Goal: Task Accomplishment & Management: Manage account settings

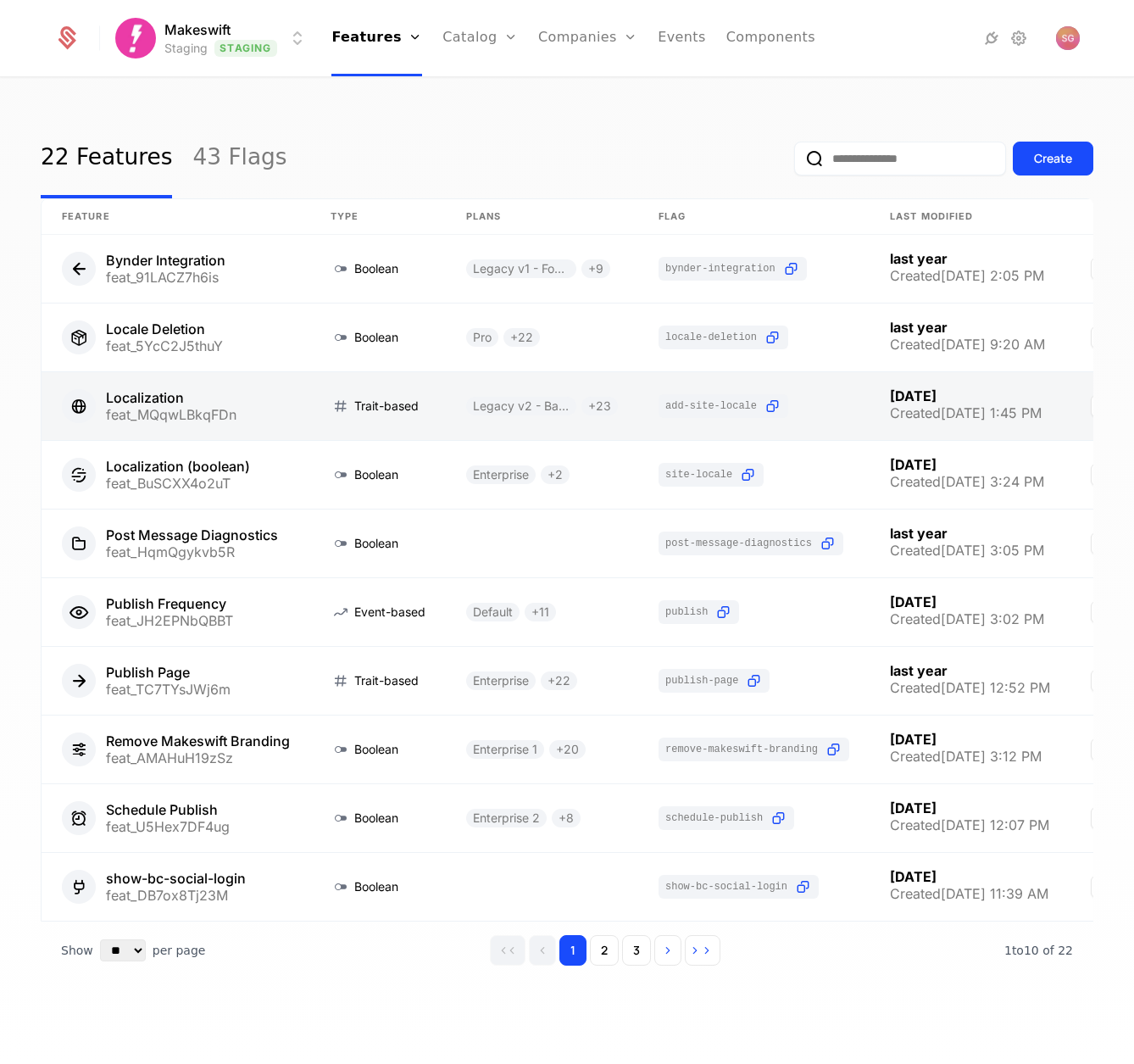
scroll to position [9, 0]
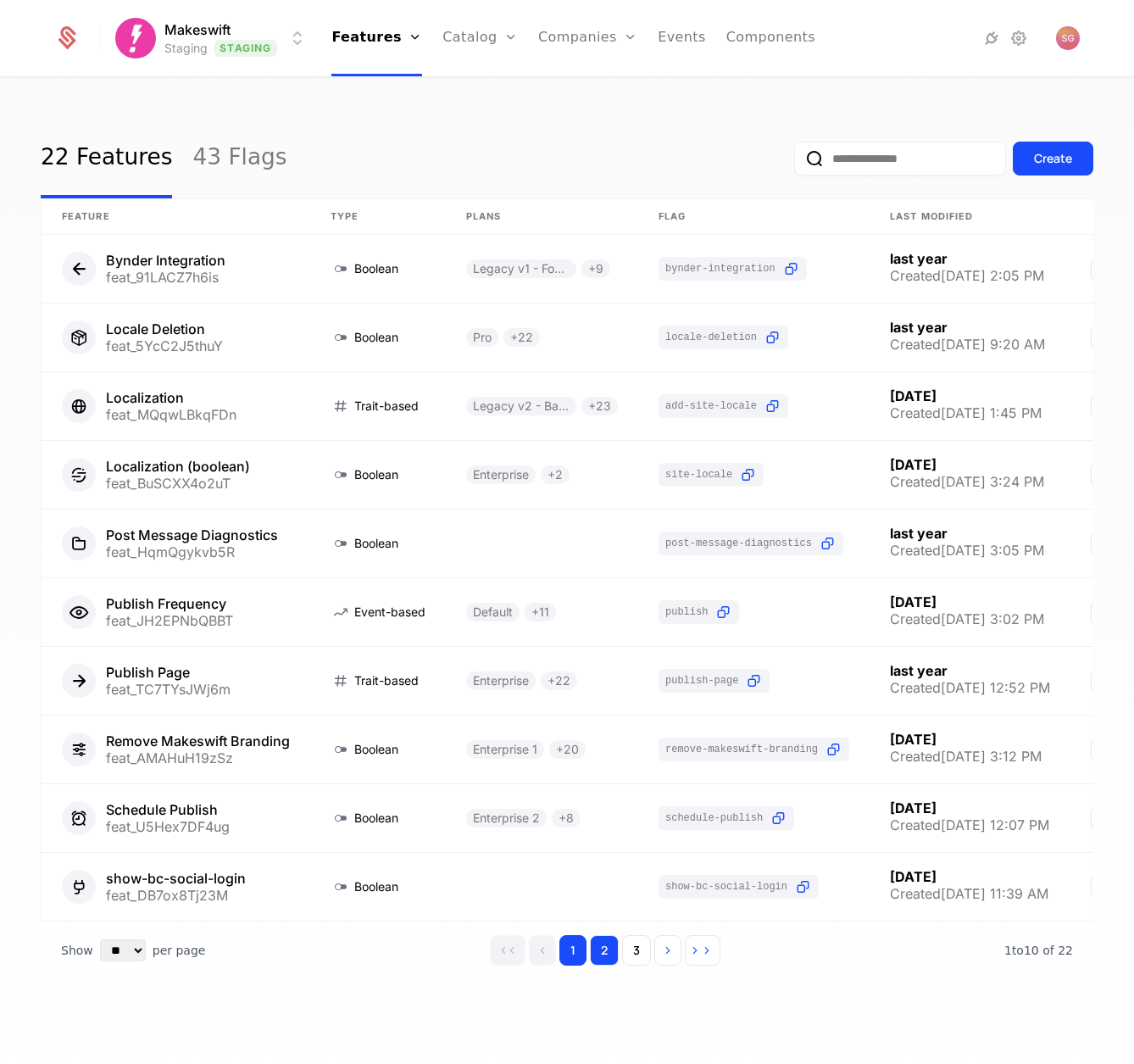
click at [606, 957] on button "2" at bounding box center [605, 950] width 29 height 31
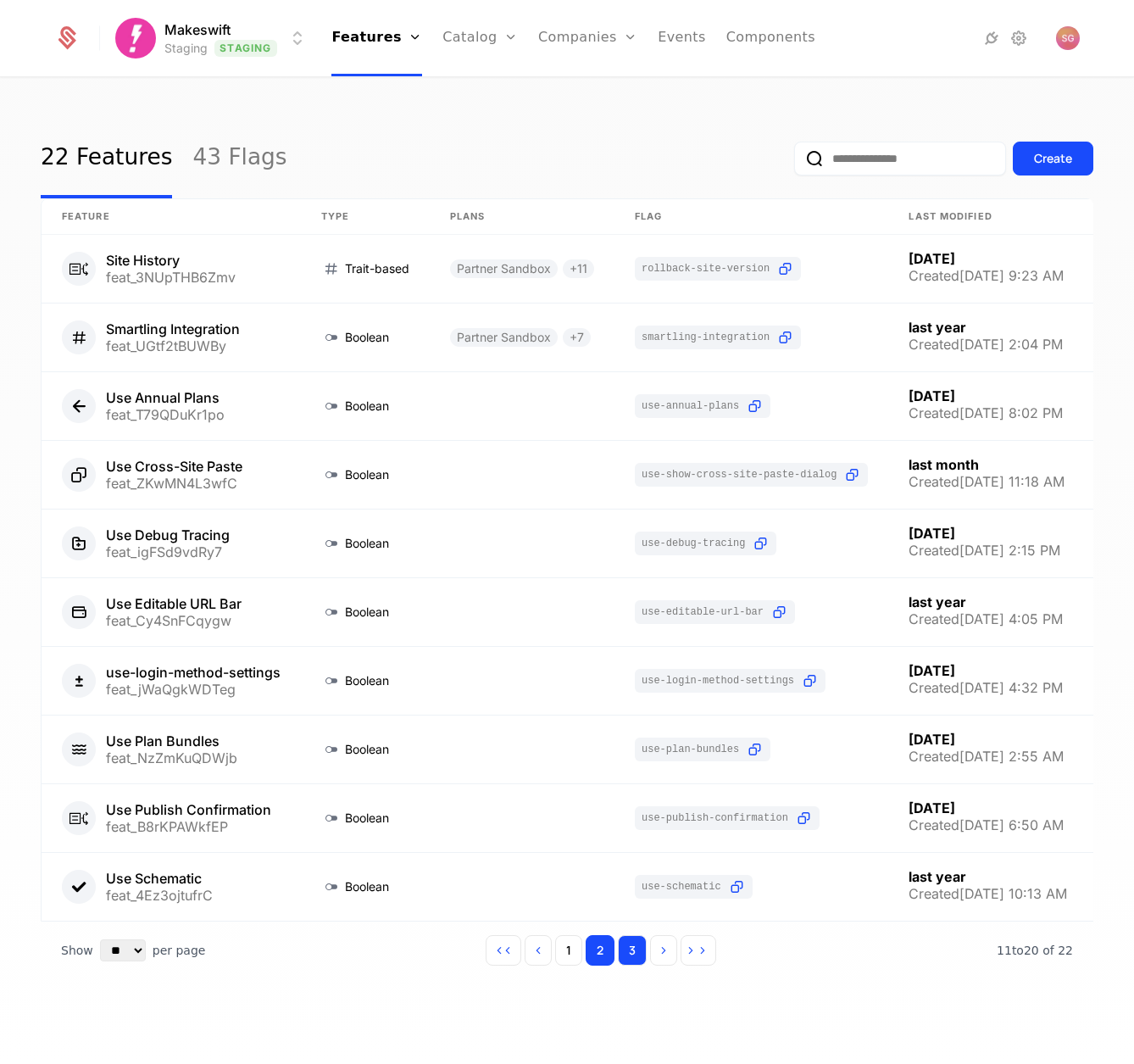
click at [624, 955] on button "3" at bounding box center [632, 950] width 29 height 31
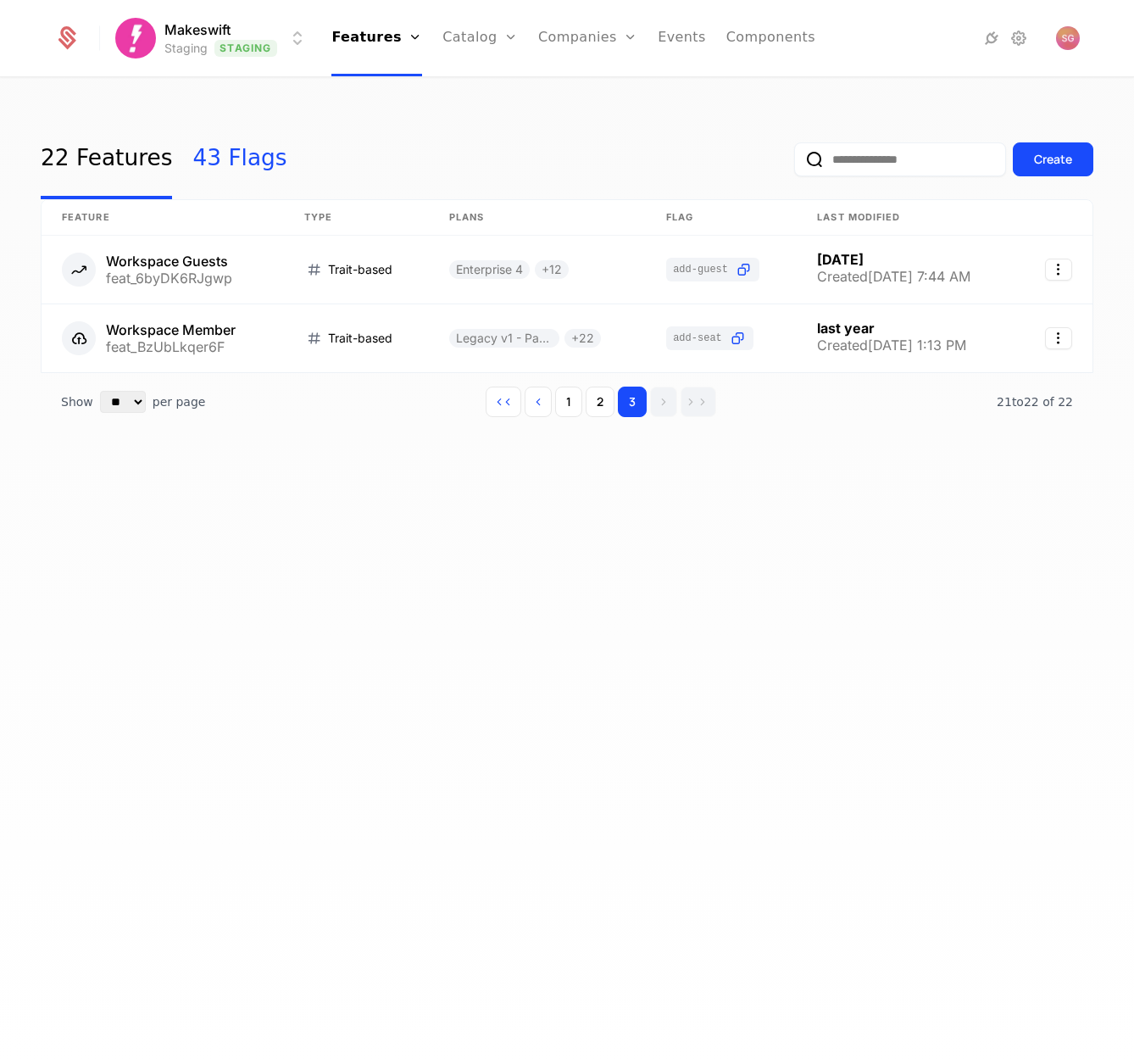
click at [255, 171] on link "43 Flags" at bounding box center [240, 159] width 94 height 80
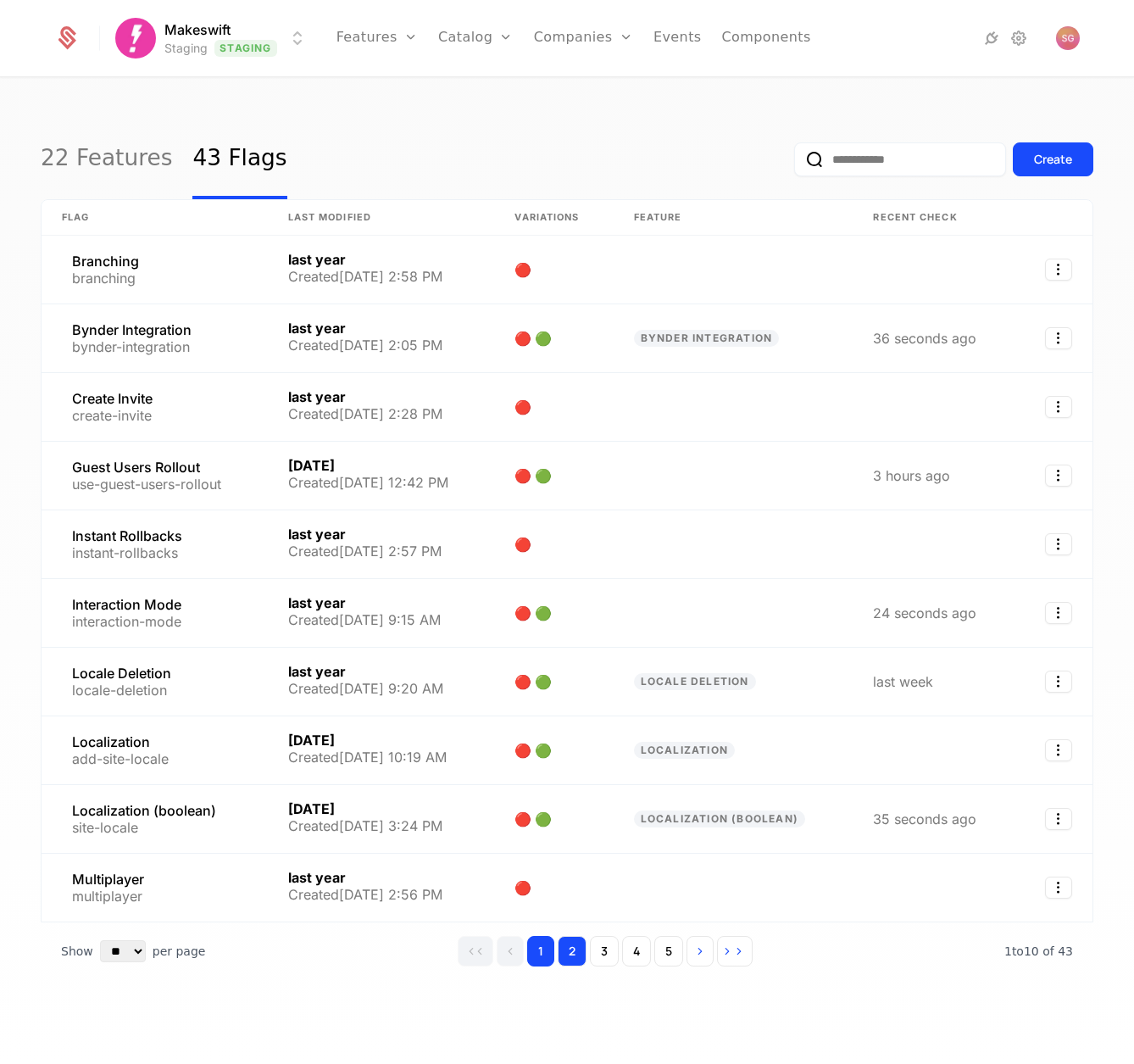
click at [573, 951] on button "2" at bounding box center [572, 951] width 29 height 31
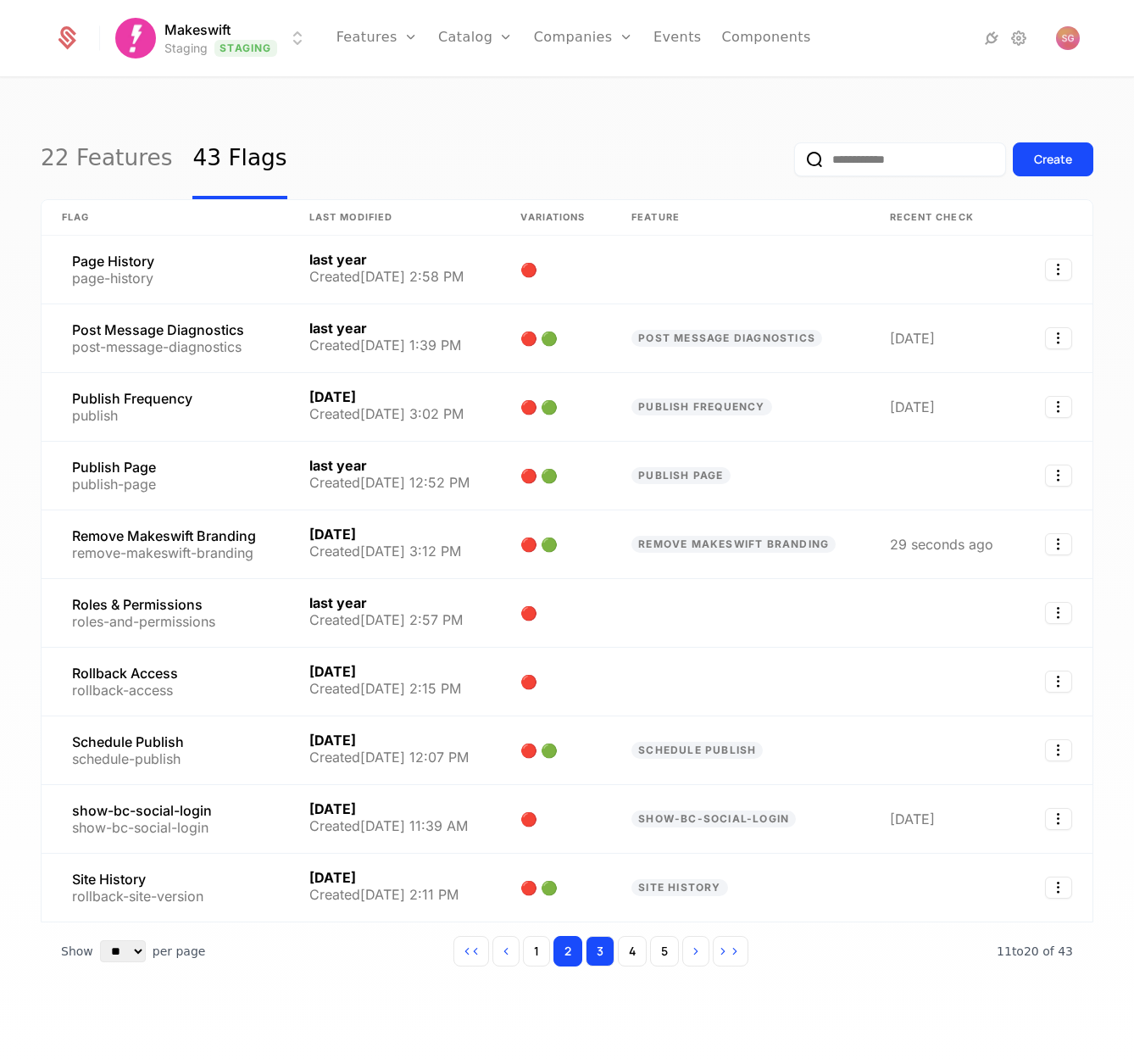
click at [605, 949] on button "3" at bounding box center [600, 951] width 29 height 31
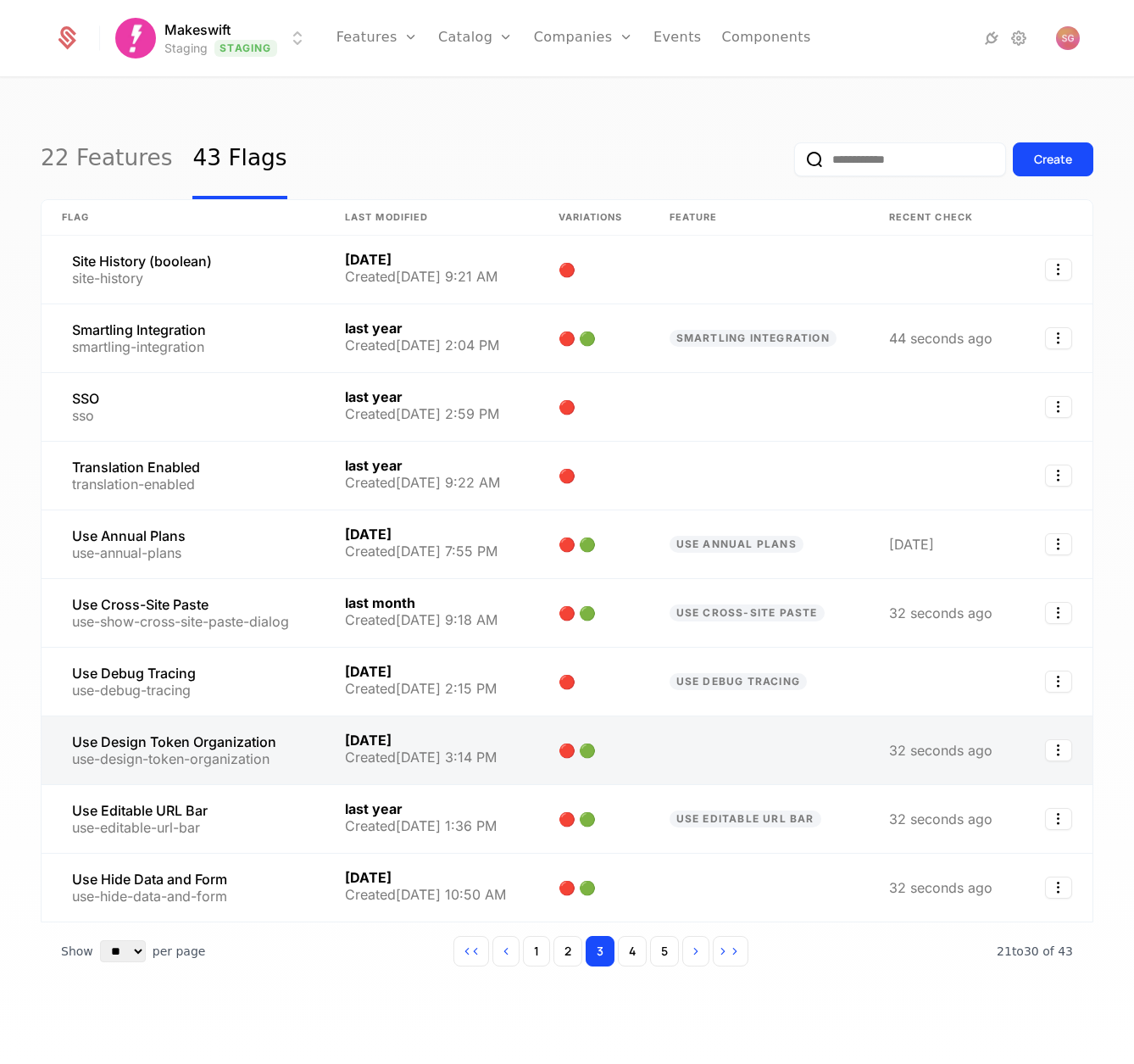
click at [164, 757] on link at bounding box center [182, 750] width 284 height 68
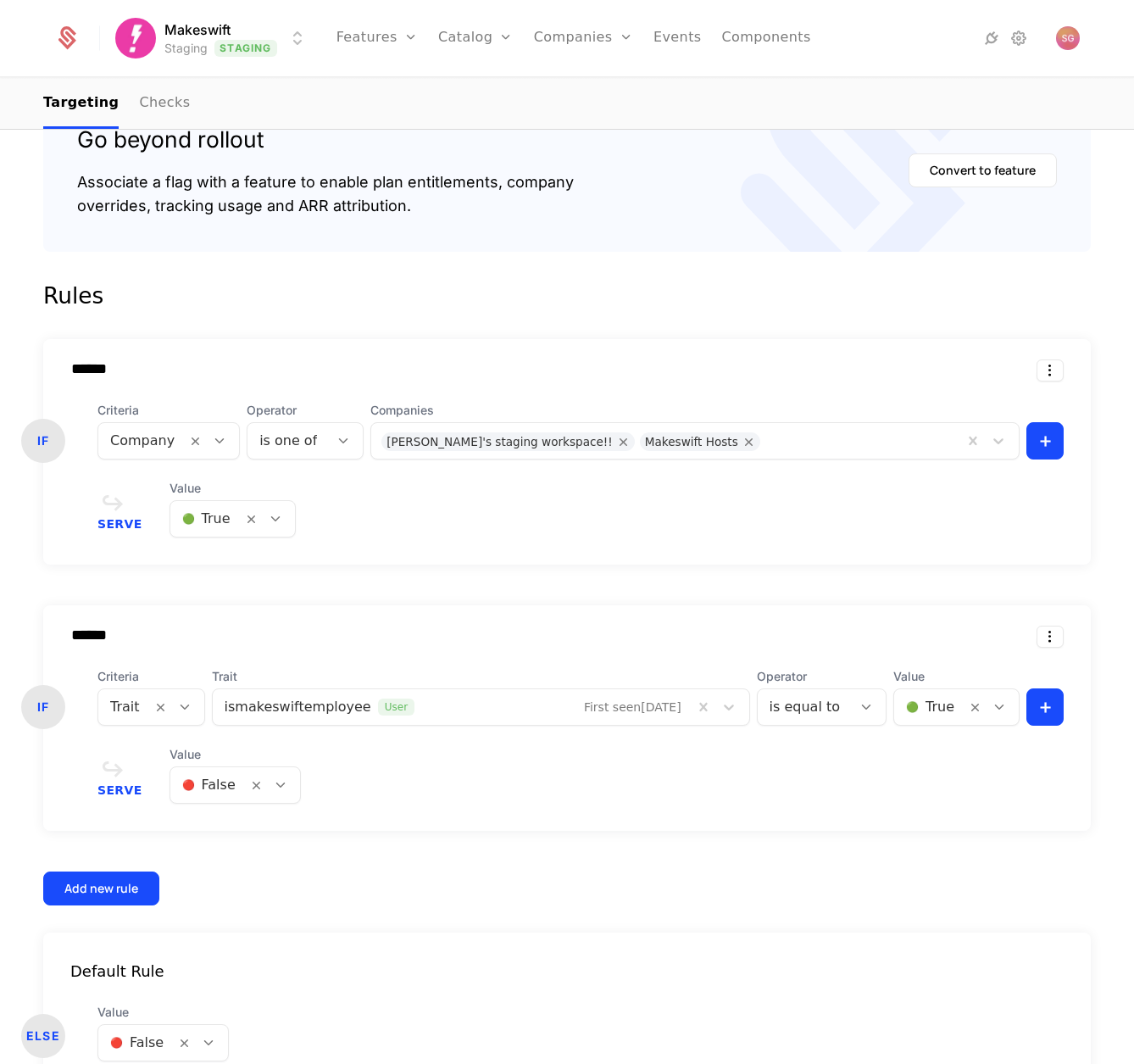
scroll to position [282, 0]
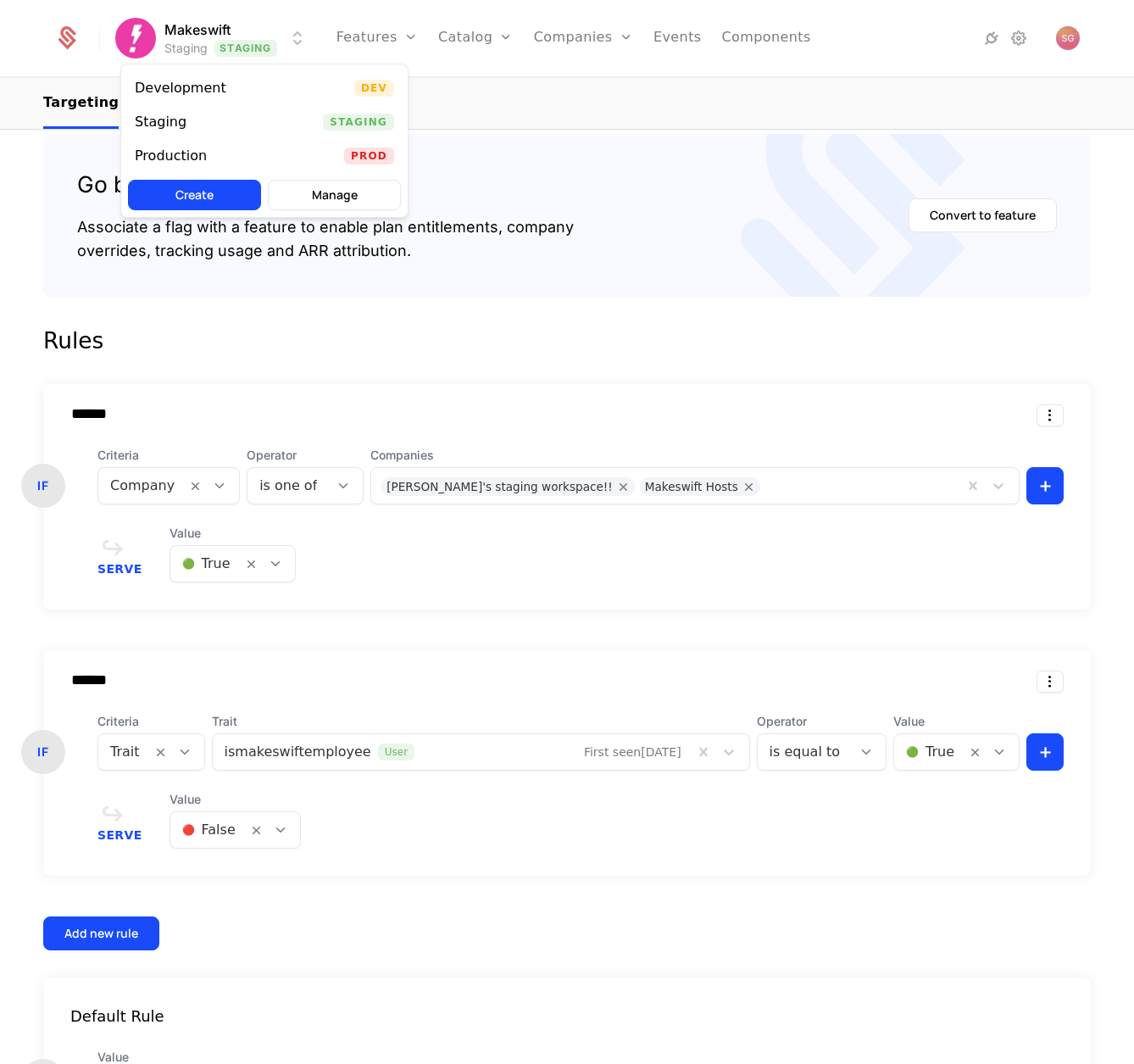
click at [236, 42] on html "Makeswift Staging Staging Features Features Flags Catalog Plans Add Ons Configu…" at bounding box center [567, 532] width 1134 height 1064
click at [248, 153] on div "Production Prod" at bounding box center [265, 156] width 286 height 34
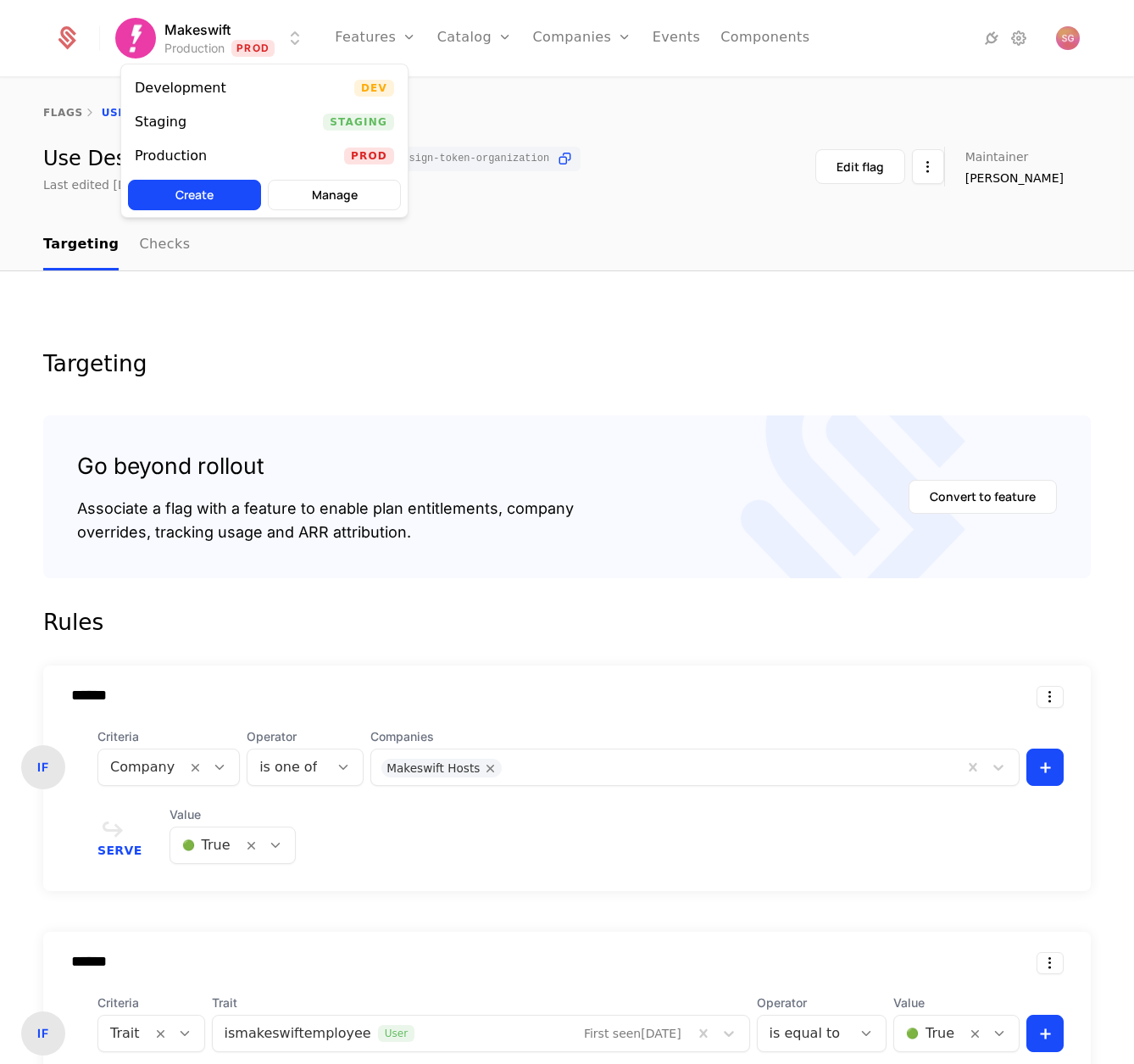
click at [240, 26] on html "Makeswift Production Prod Features Features Flags Catalog Plans Add Ons Configu…" at bounding box center [567, 532] width 1134 height 1064
click at [271, 121] on div "Staging Staging" at bounding box center [265, 123] width 286 height 34
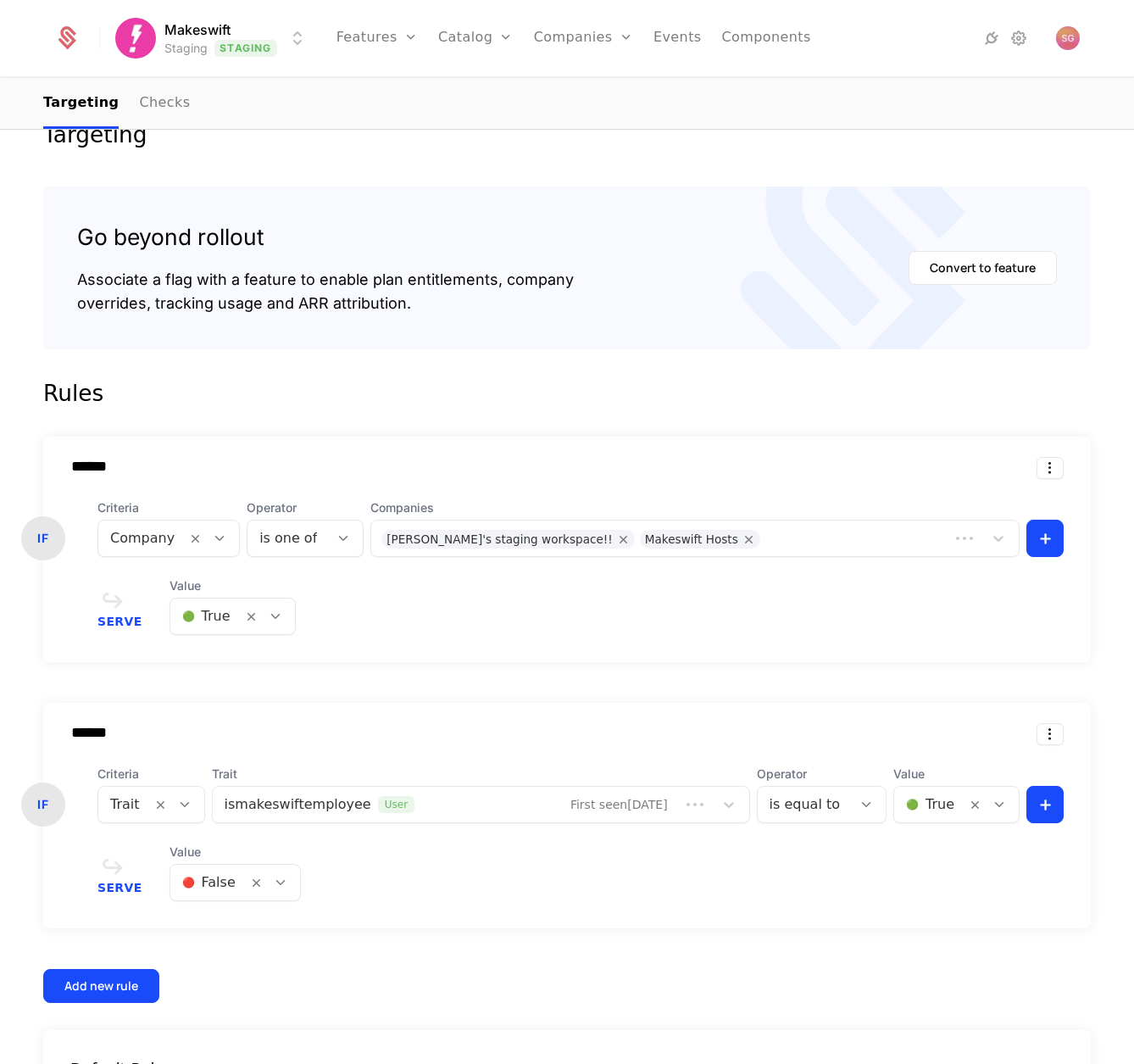
scroll to position [432, 0]
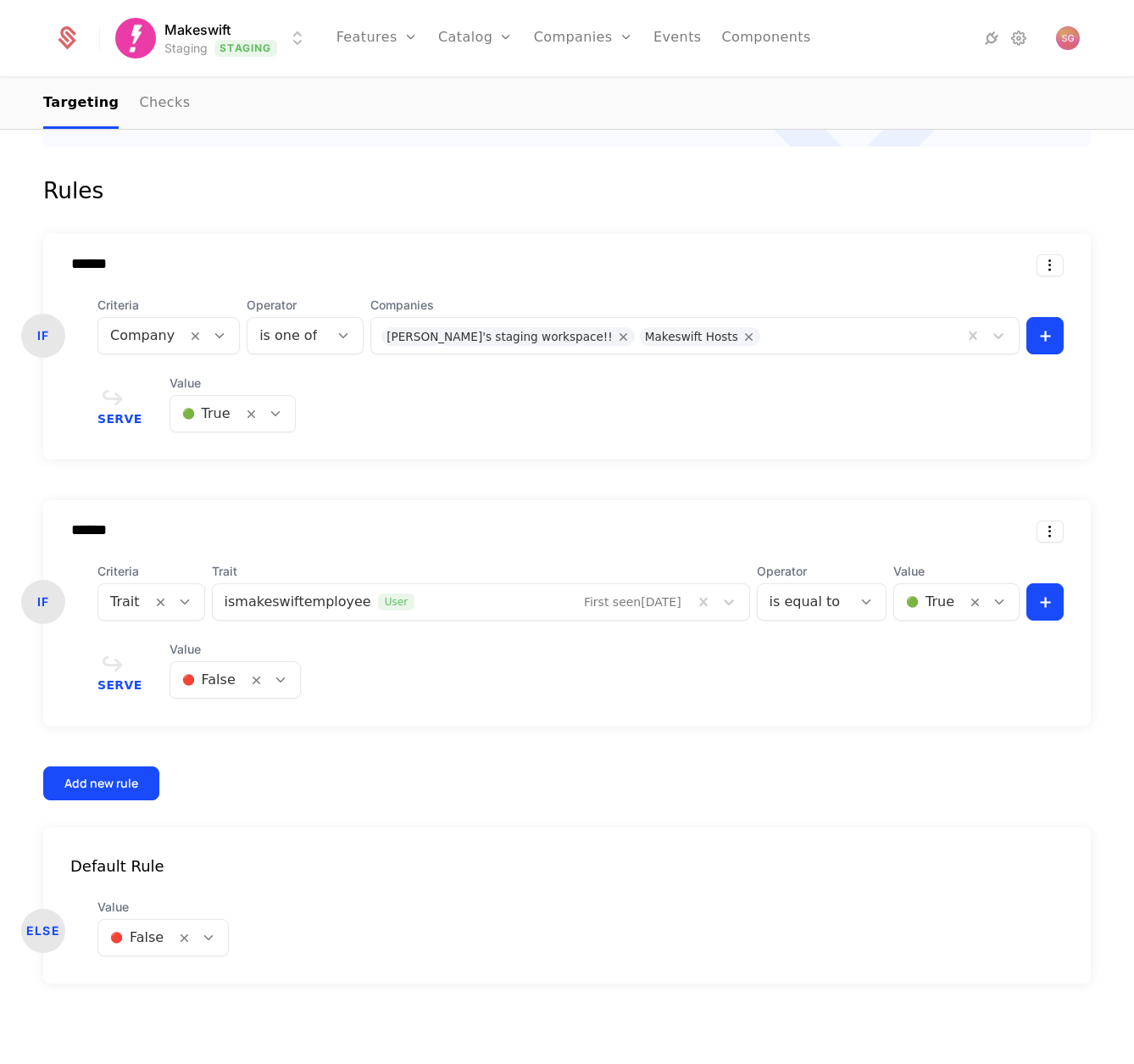
click at [211, 679] on div at bounding box center [209, 680] width 53 height 24
click at [211, 723] on span "🟢 True" at bounding box center [194, 725] width 51 height 15
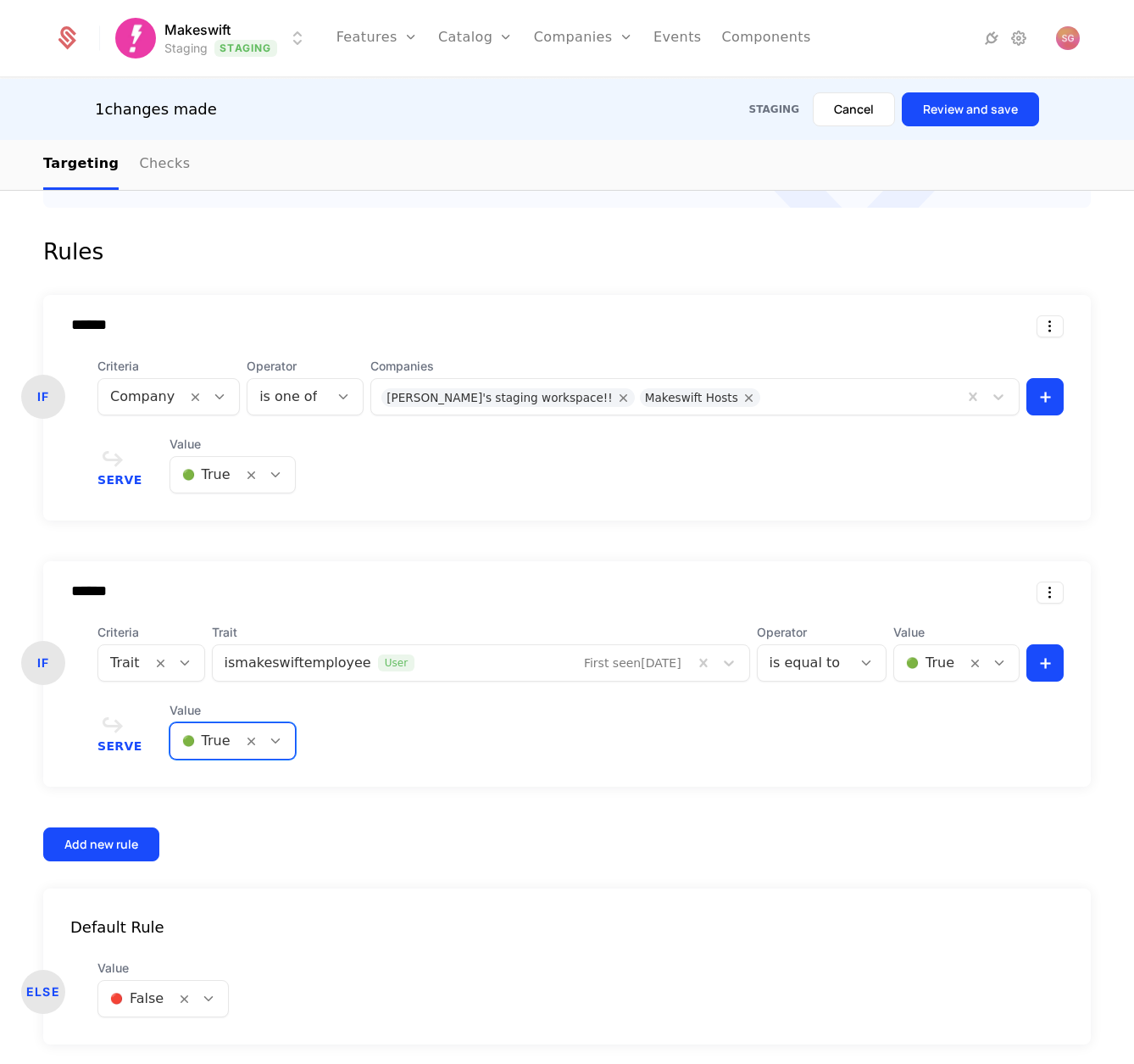
click at [153, 1014] on body "Makeswift Staging Staging Features Features Flags Catalog Plans Add Ons Configu…" at bounding box center [567, 532] width 1134 height 1064
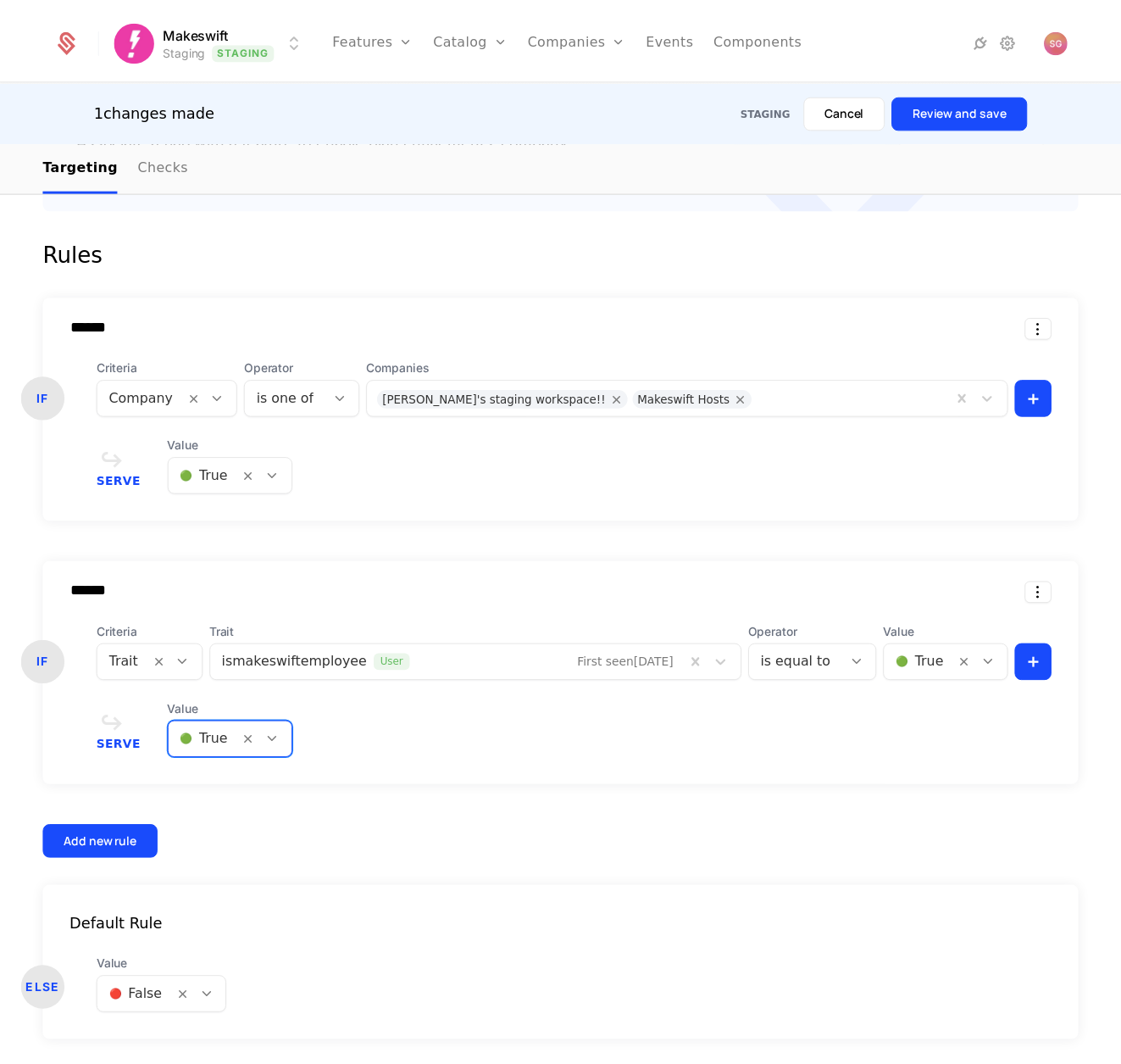
scroll to position [28, 0]
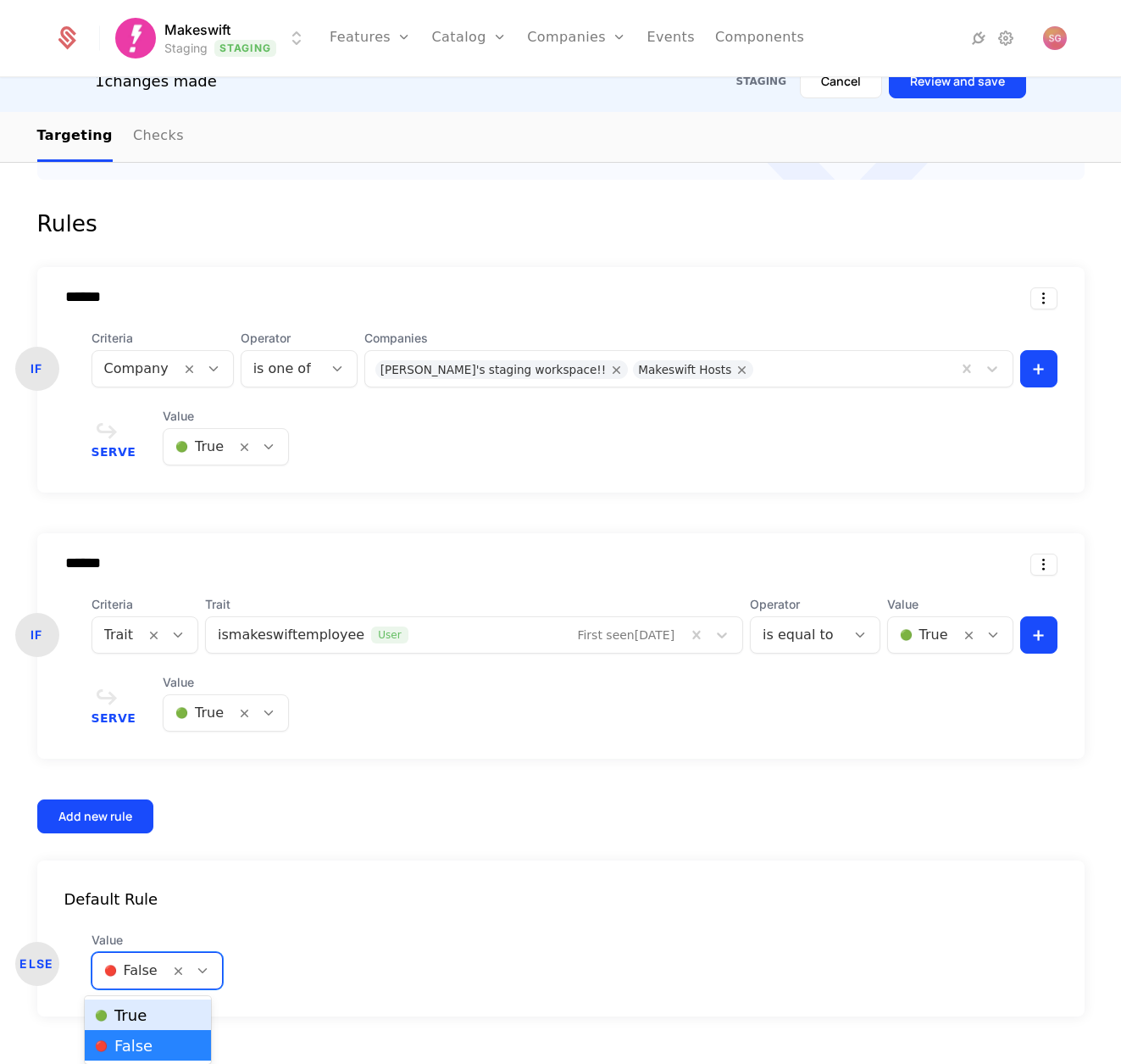
click at [142, 1005] on div "🟢 True" at bounding box center [147, 1015] width 126 height 31
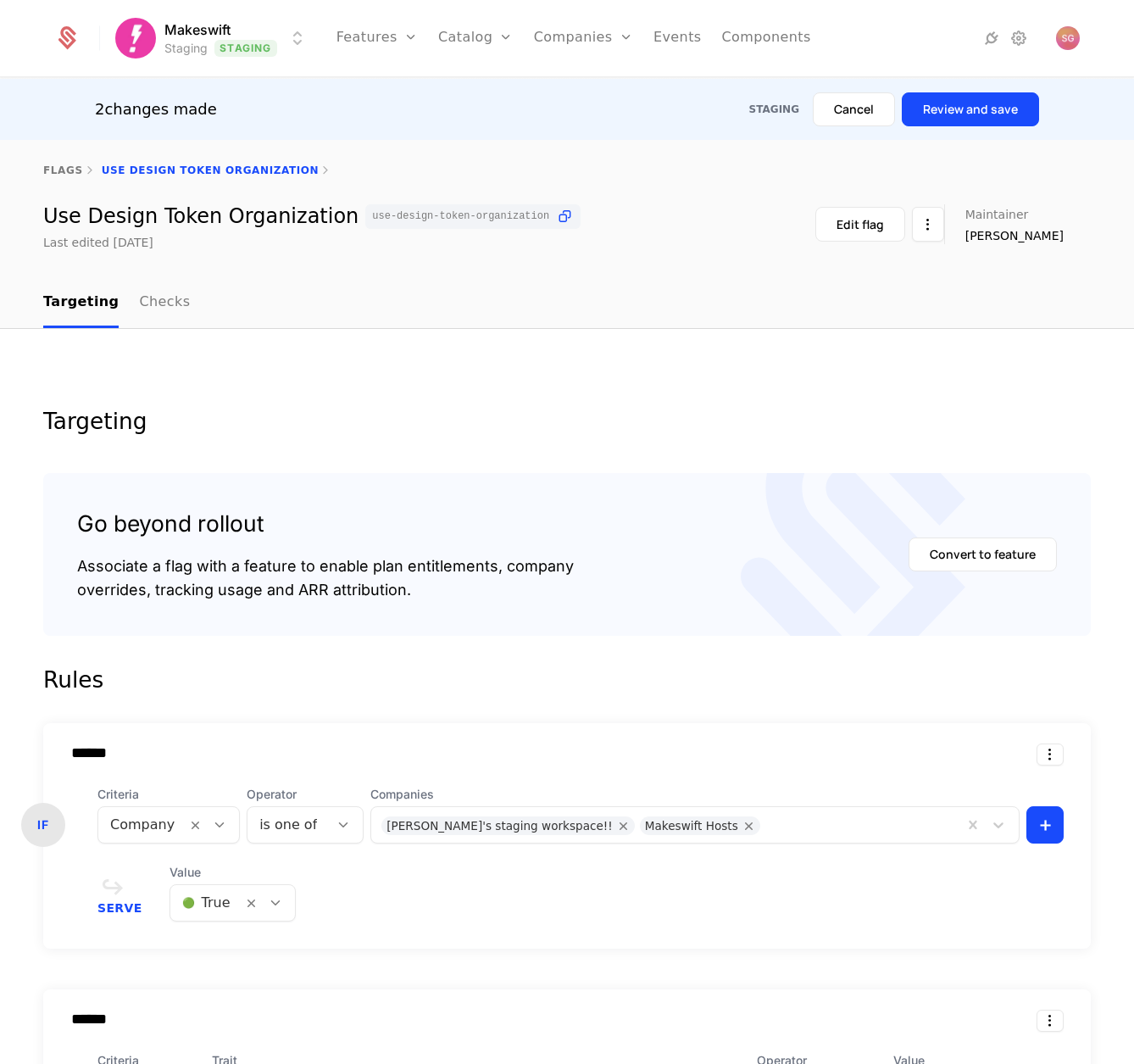
scroll to position [0, 0]
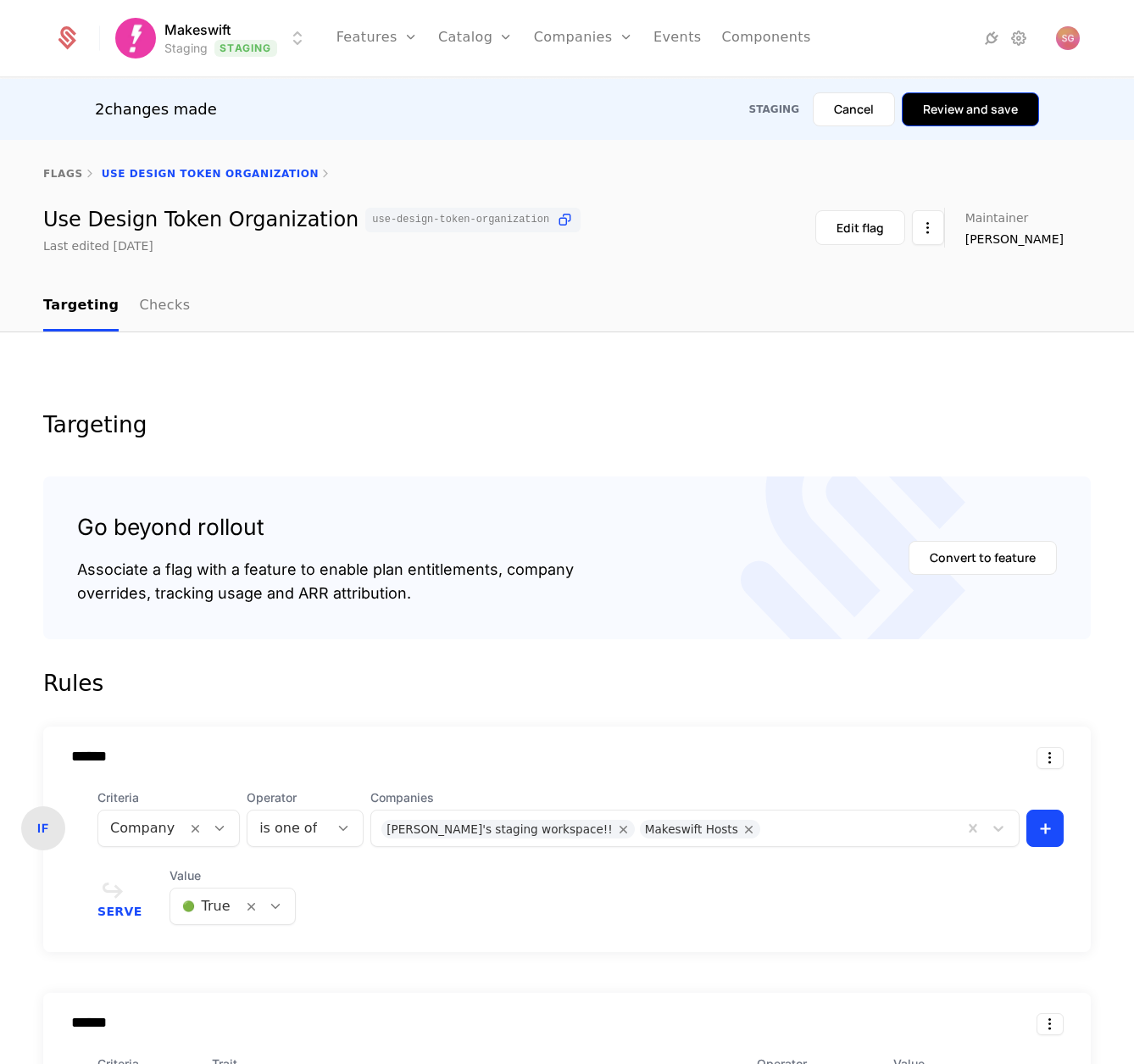
click at [968, 117] on button "Review and save" at bounding box center [970, 110] width 137 height 34
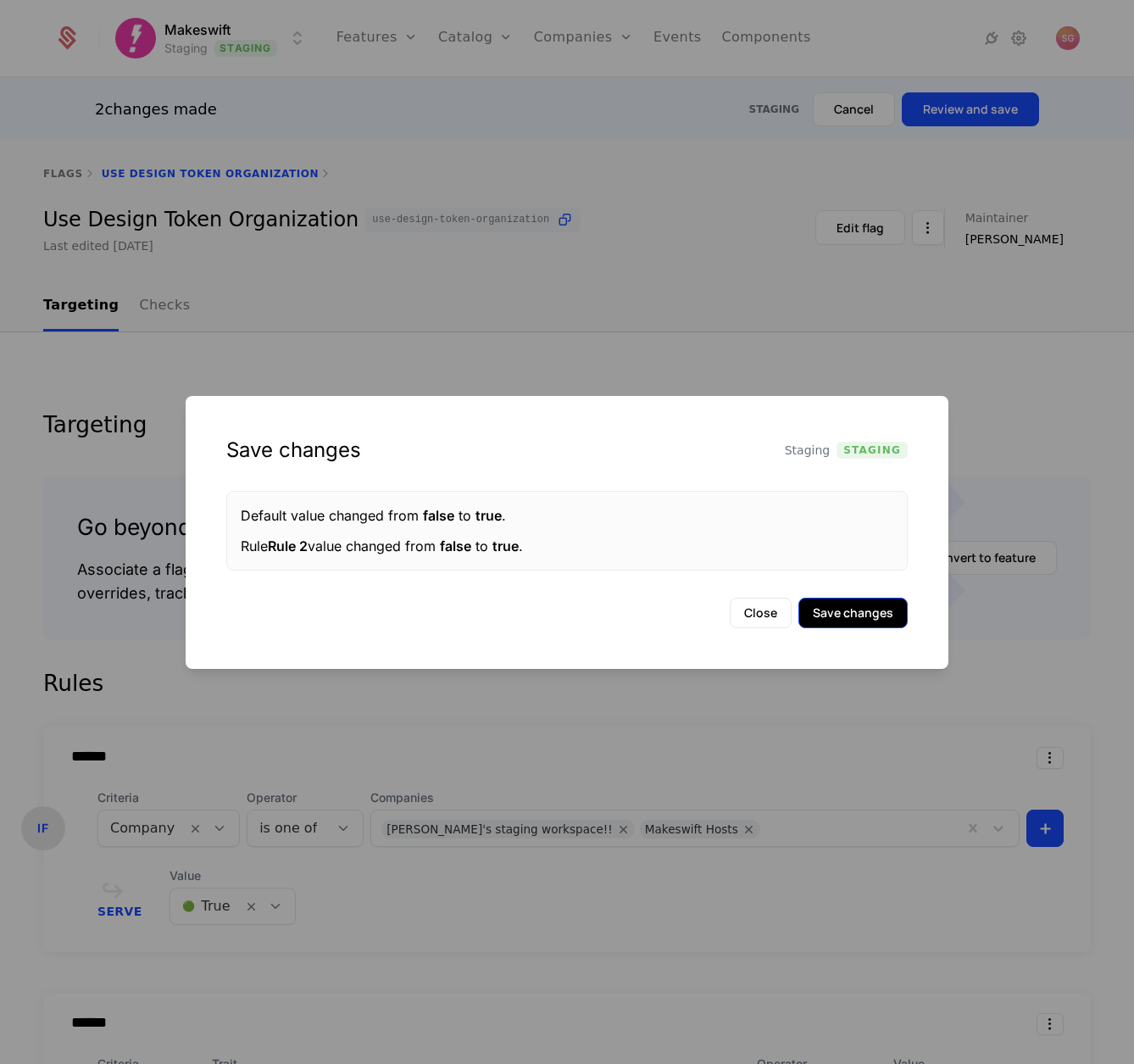
click at [839, 617] on button "Save changes" at bounding box center [853, 613] width 110 height 31
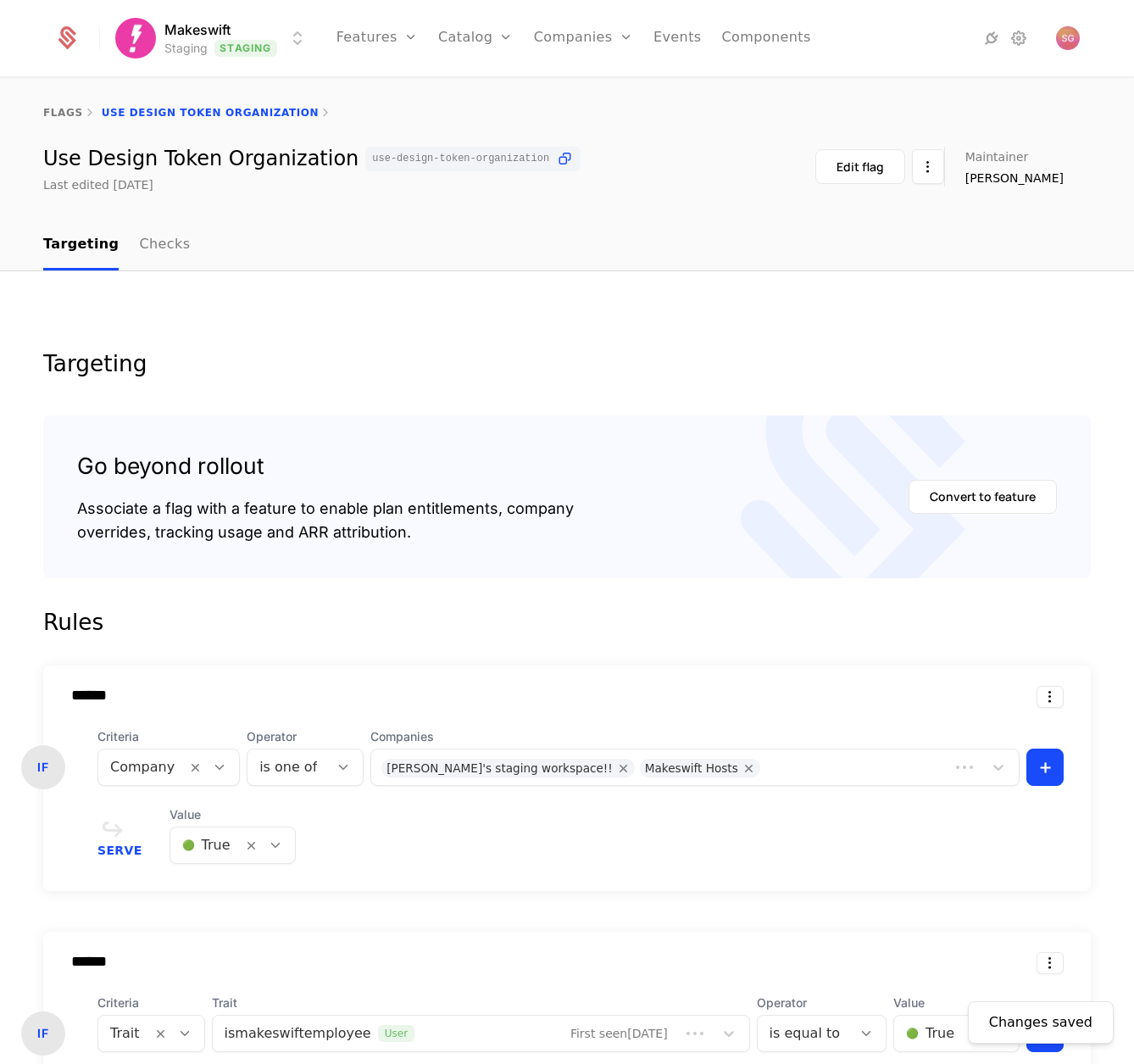
click at [223, 27] on html "Makeswift Staging Staging Features Features Flags Catalog Plans Add Ons Configu…" at bounding box center [567, 532] width 1134 height 1064
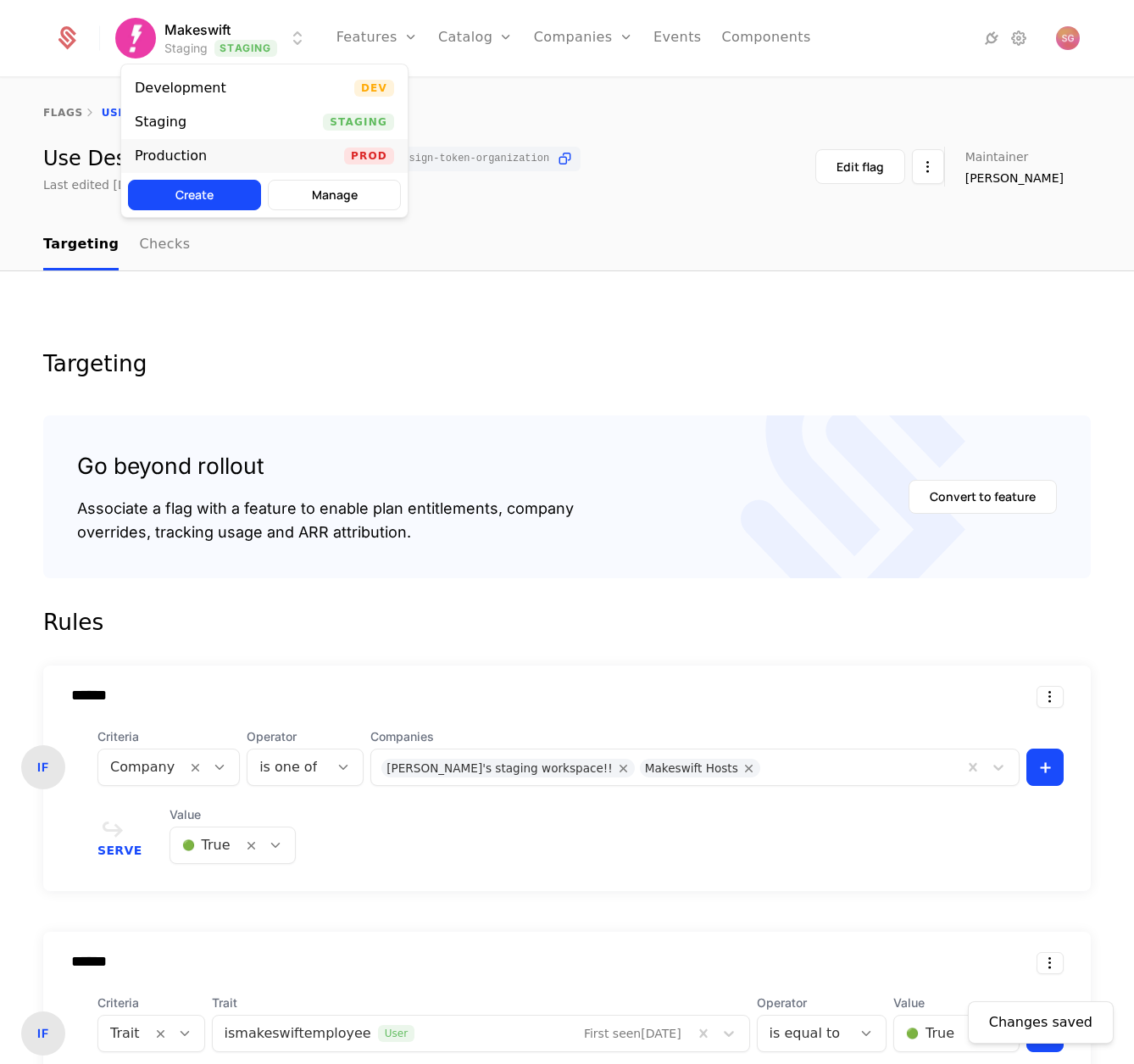
click at [254, 152] on div "Production Prod" at bounding box center [265, 156] width 286 height 34
click at [246, 29] on html "Makeswift Production Prod Features Features Flags Catalog Plans Add Ons Configu…" at bounding box center [567, 532] width 1134 height 1064
click at [243, 112] on div "Staging Staging" at bounding box center [265, 123] width 286 height 34
click at [245, 51] on html "Makeswift Staging Staging Features Features Flags Catalog Plans Add Ons Configu…" at bounding box center [567, 532] width 1134 height 1064
click at [248, 74] on div "Development Dev" at bounding box center [265, 88] width 286 height 34
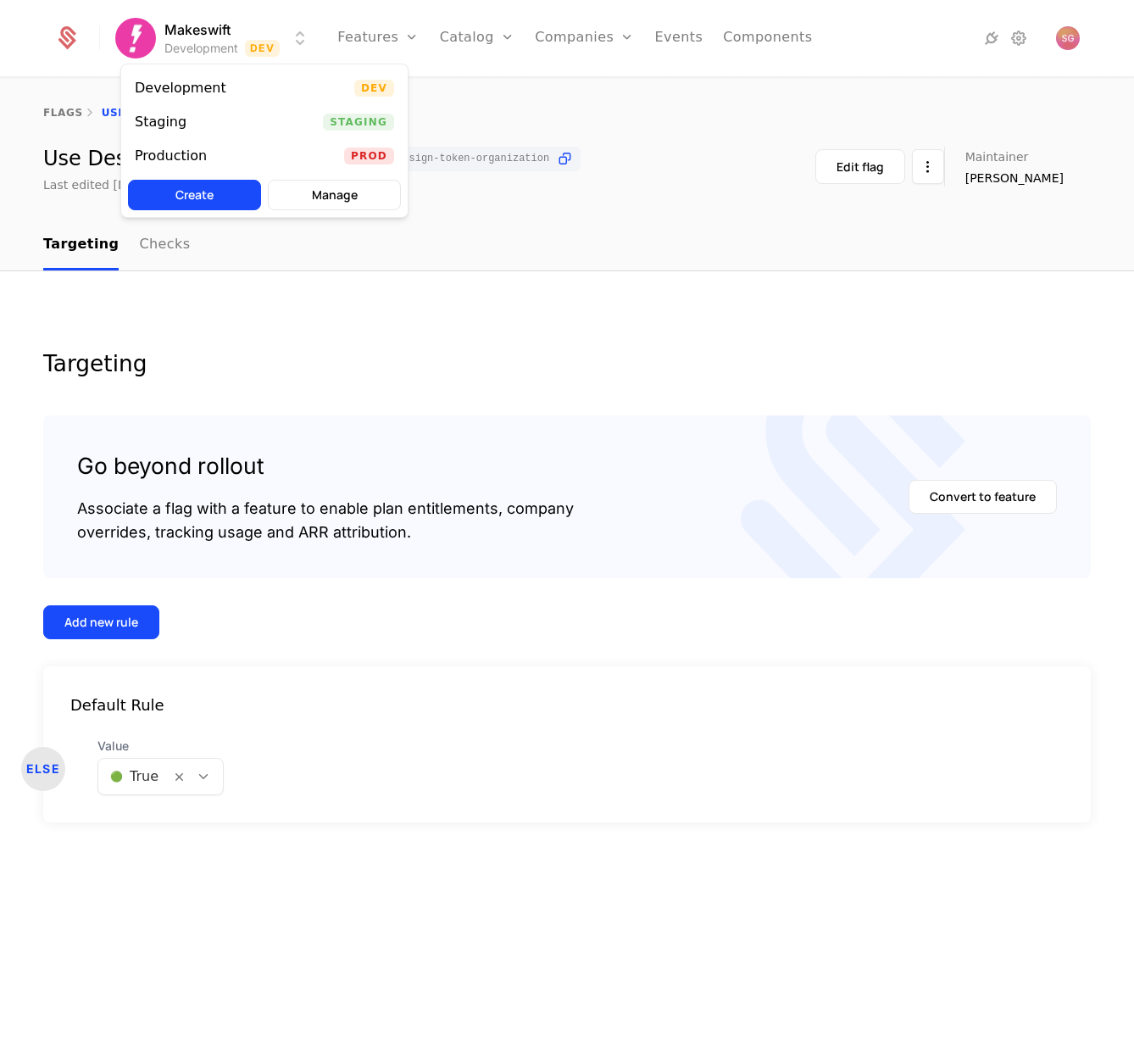
click at [248, 36] on html "Makeswift Development Dev Features Features Flags Catalog Plans Add Ons Configu…" at bounding box center [567, 532] width 1134 height 1064
click at [254, 123] on div "Staging Staging" at bounding box center [265, 123] width 286 height 34
